Goal: Navigation & Orientation: Find specific page/section

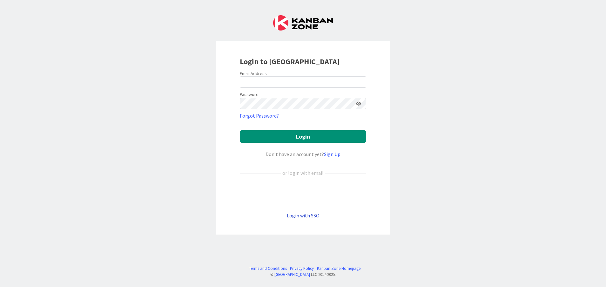
click at [302, 217] on link "Login with SSO" at bounding box center [303, 215] width 33 height 6
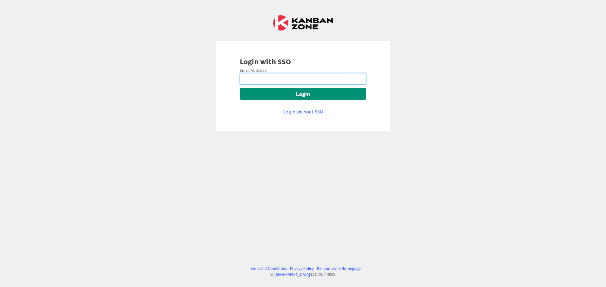
click at [301, 79] on input "email" at bounding box center [303, 78] width 126 height 11
type input "[PERSON_NAME][EMAIL_ADDRESS][DOMAIN_NAME]"
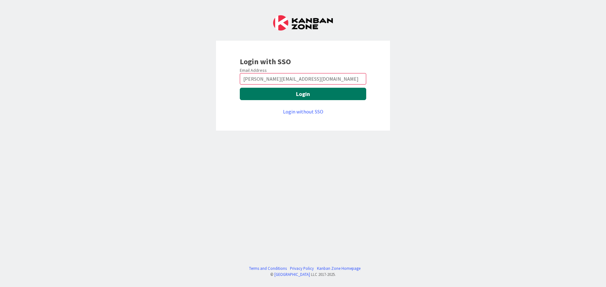
click at [266, 99] on button "Login" at bounding box center [303, 94] width 126 height 12
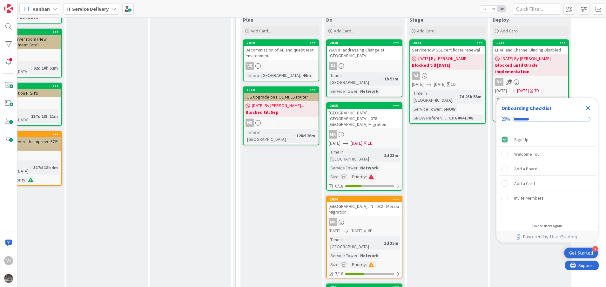
scroll to position [310, 253]
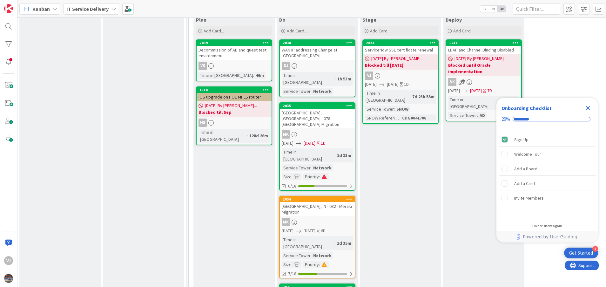
click at [323, 106] on icon "Close Checklist" at bounding box center [588, 108] width 8 height 8
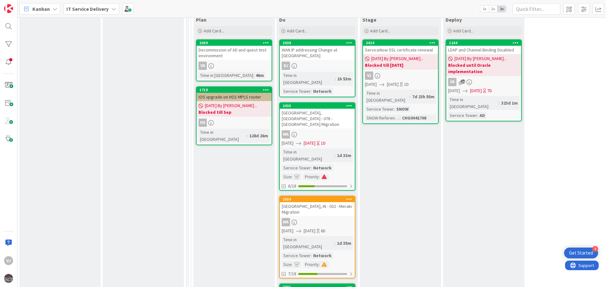
scroll to position [0, 0]
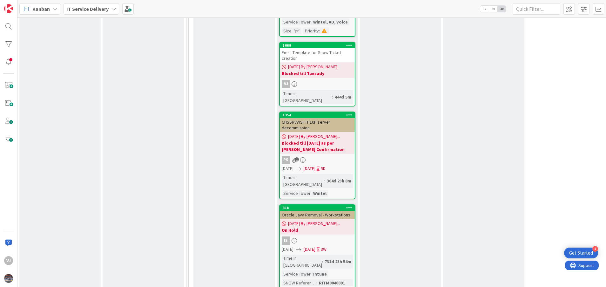
scroll to position [1974, 253]
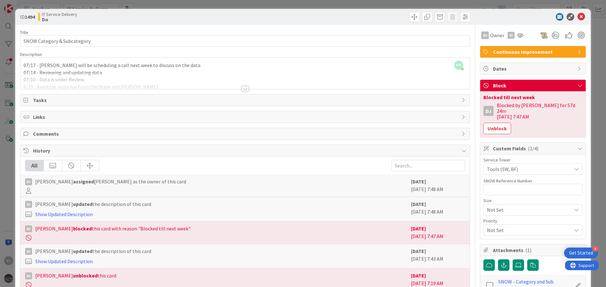
click at [243, 90] on div at bounding box center [245, 88] width 7 height 5
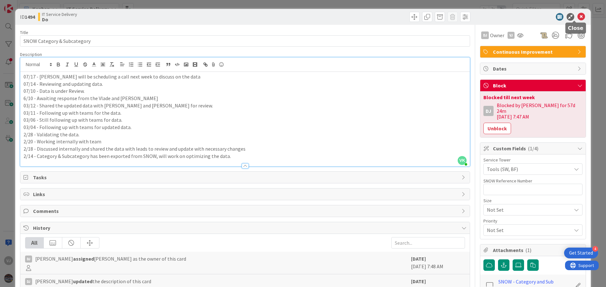
click at [323, 17] on icon at bounding box center [582, 17] width 8 height 8
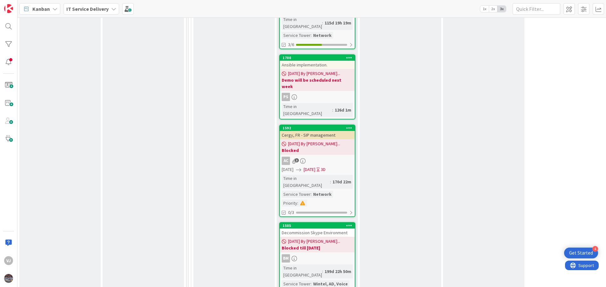
scroll to position [1711, 253]
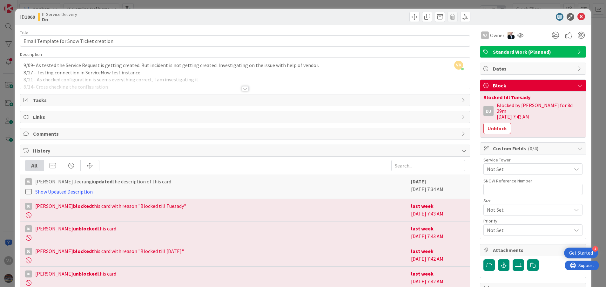
click at [242, 90] on div at bounding box center [245, 88] width 7 height 5
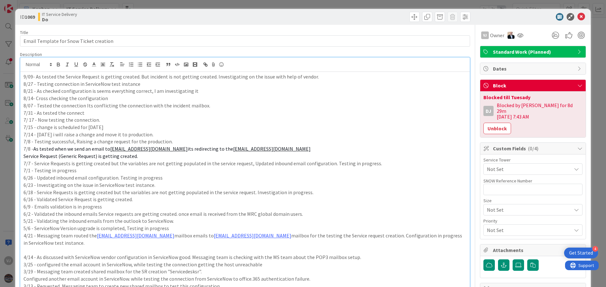
click at [214, 118] on p "7/ 17 - Now testing the connection." at bounding box center [246, 119] width 444 height 7
drag, startPoint x: 101, startPoint y: 125, endPoint x: 20, endPoint y: 125, distance: 81.0
click at [20, 125] on div "VK [PERSON_NAME] Jeerangi just joined 9/09- As tested the Service Request is ge…" at bounding box center [245, 248] width 451 height 383
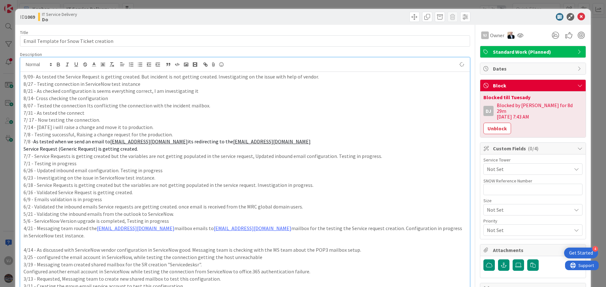
click at [129, 114] on p "7/31 - As tested the connect" at bounding box center [246, 112] width 444 height 7
